Goal: Ask a question

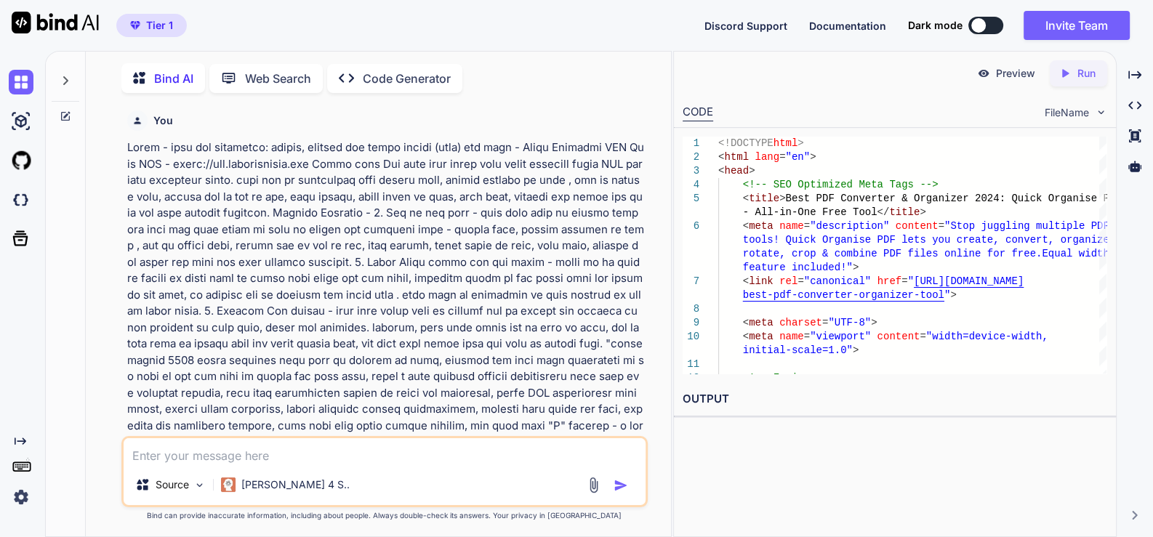
scroll to position [8522, 0]
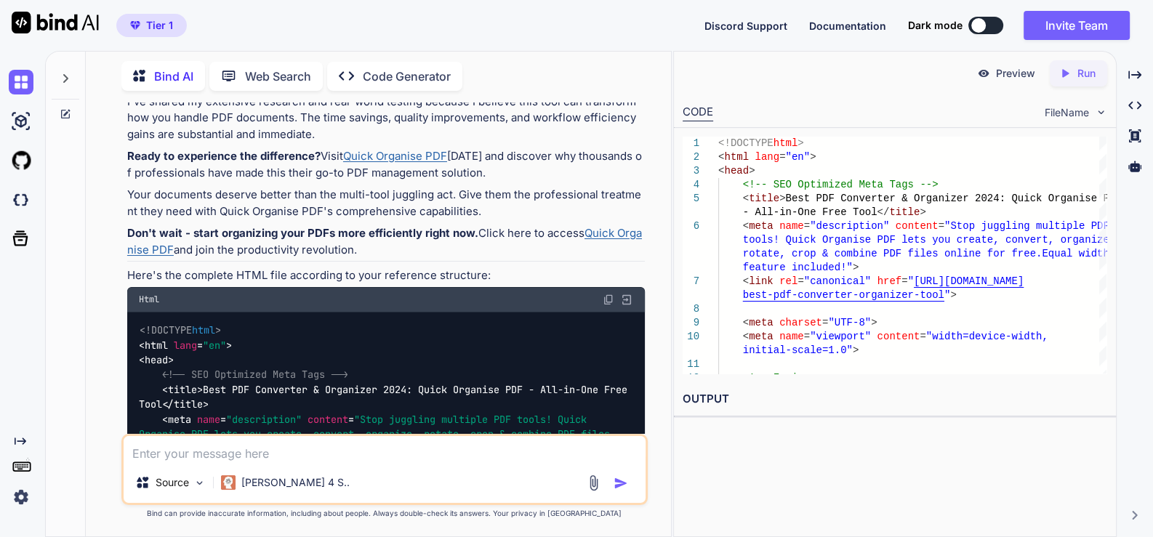
type textarea "x"
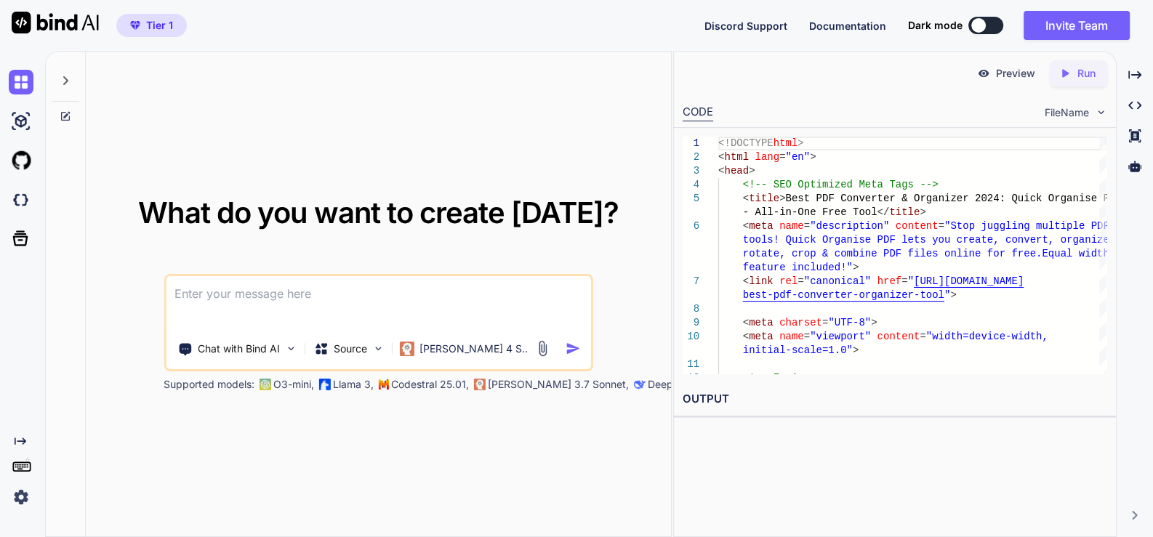
click at [275, 295] on textarea at bounding box center [378, 303] width 425 height 54
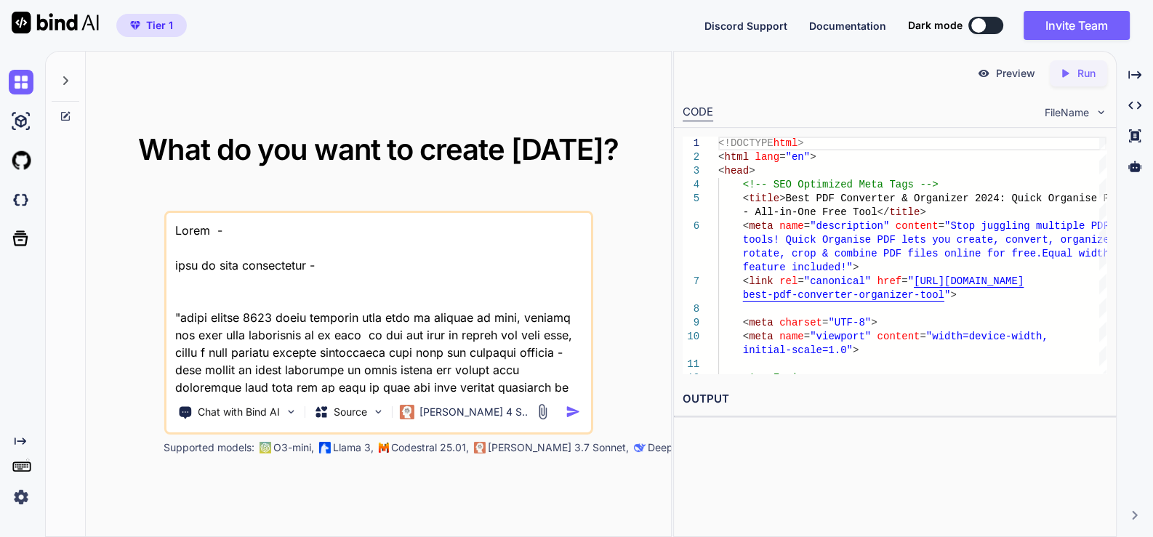
click at [234, 235] on textarea at bounding box center [378, 303] width 425 height 180
paste textarea "best pdf converter: create, convert pdf files online (free)"
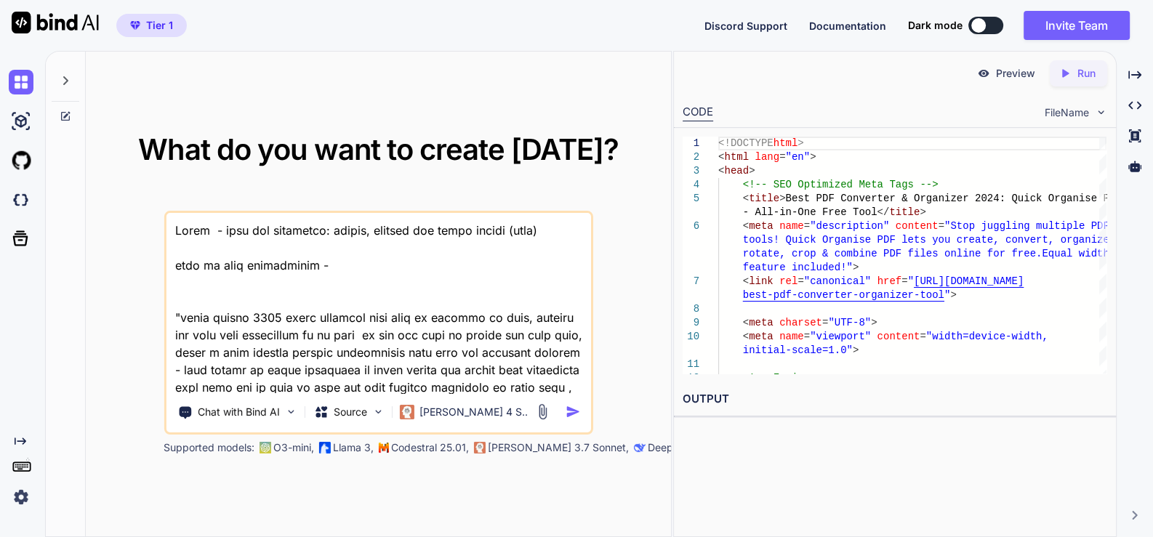
click at [332, 276] on textarea at bounding box center [378, 303] width 425 height 180
click at [340, 275] on textarea at bounding box center [378, 303] width 425 height 180
click at [346, 258] on textarea at bounding box center [378, 303] width 425 height 180
paste textarea "app name - Quick Organise PDF Tool URL - [URL][DOMAIN_NAME] About this App this…"
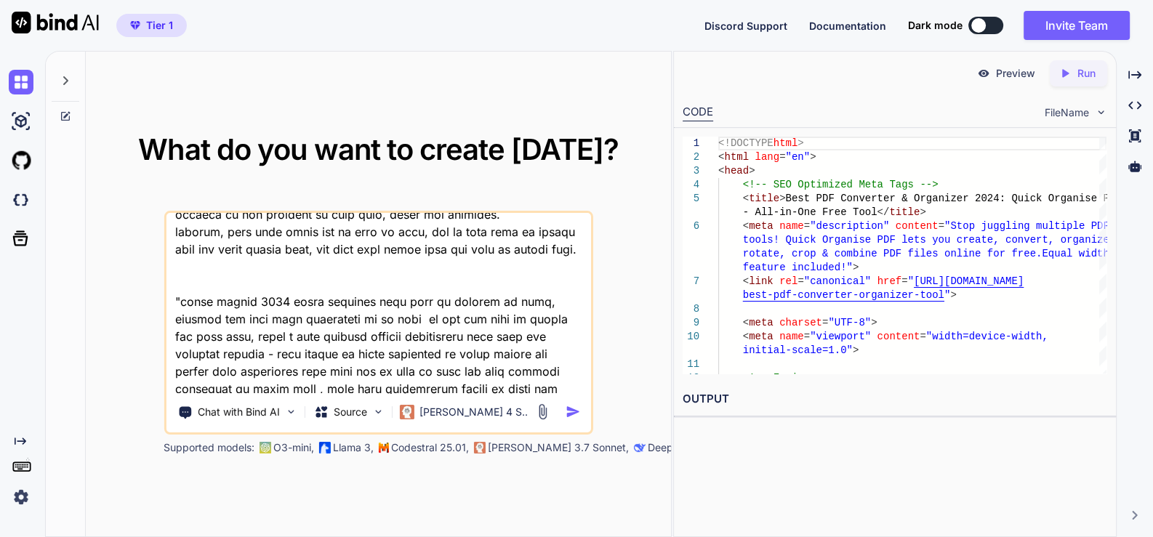
scroll to position [626, 0]
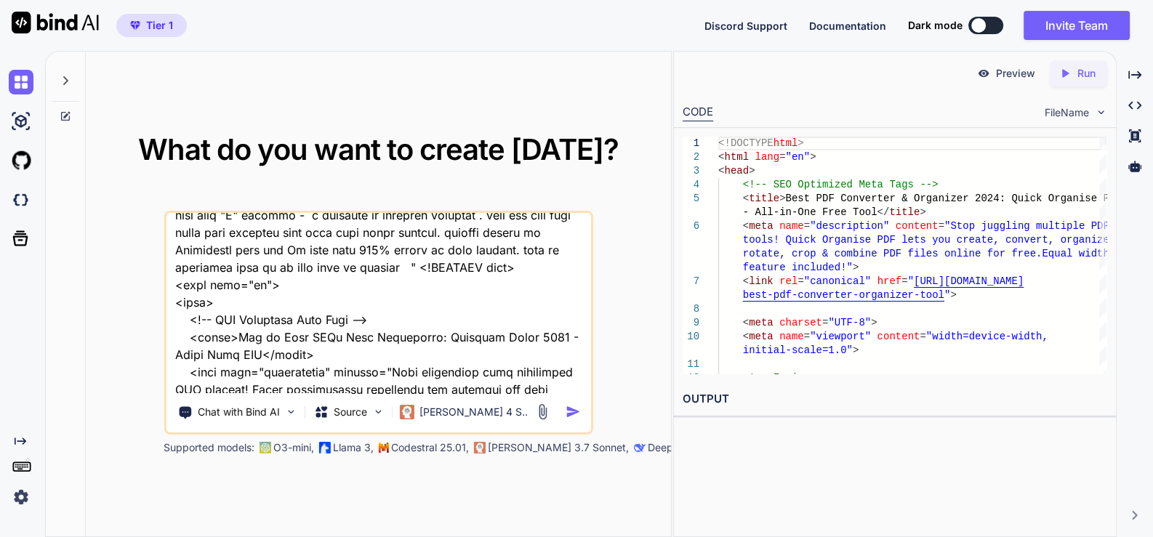
type textarea "Topic - best pdf converter: create, convert pdf files online (free) this is too…"
click at [577, 411] on img "button" at bounding box center [572, 411] width 15 height 15
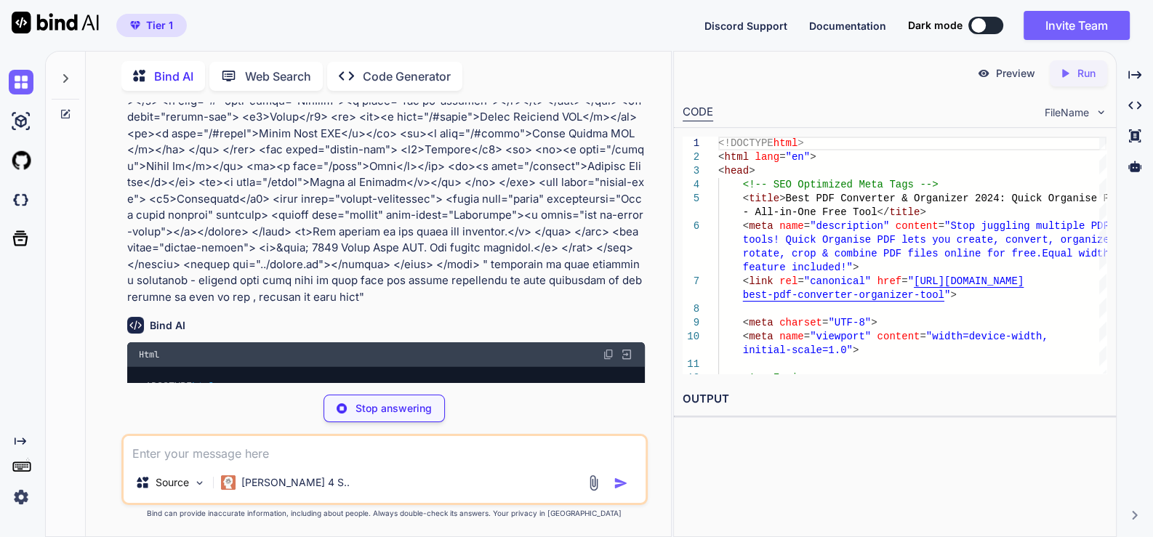
scroll to position [3860, 0]
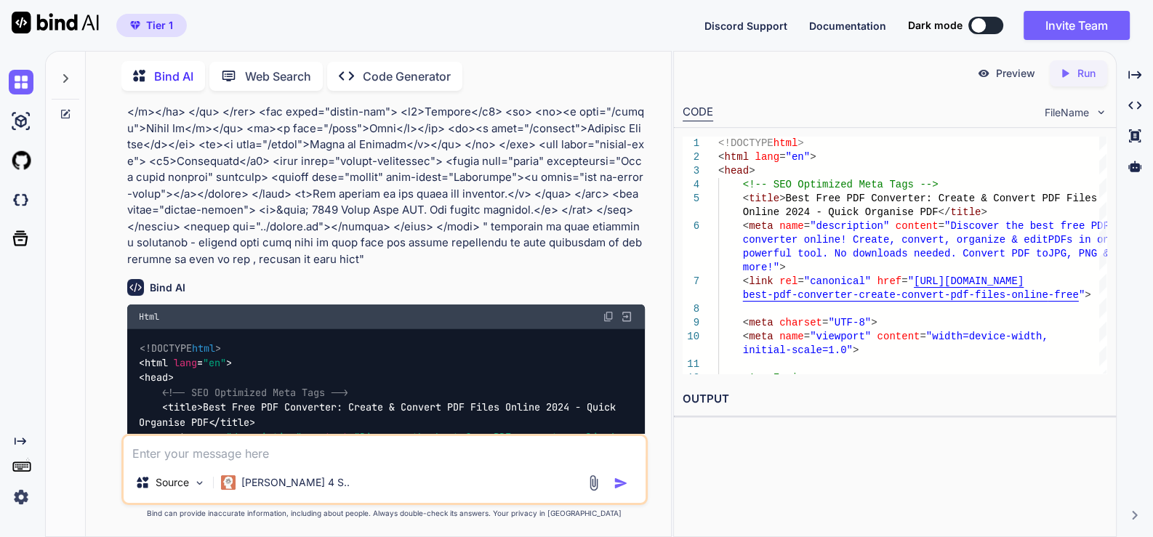
click at [608, 311] on img at bounding box center [608, 317] width 12 height 12
